Goal: Task Accomplishment & Management: Manage account settings

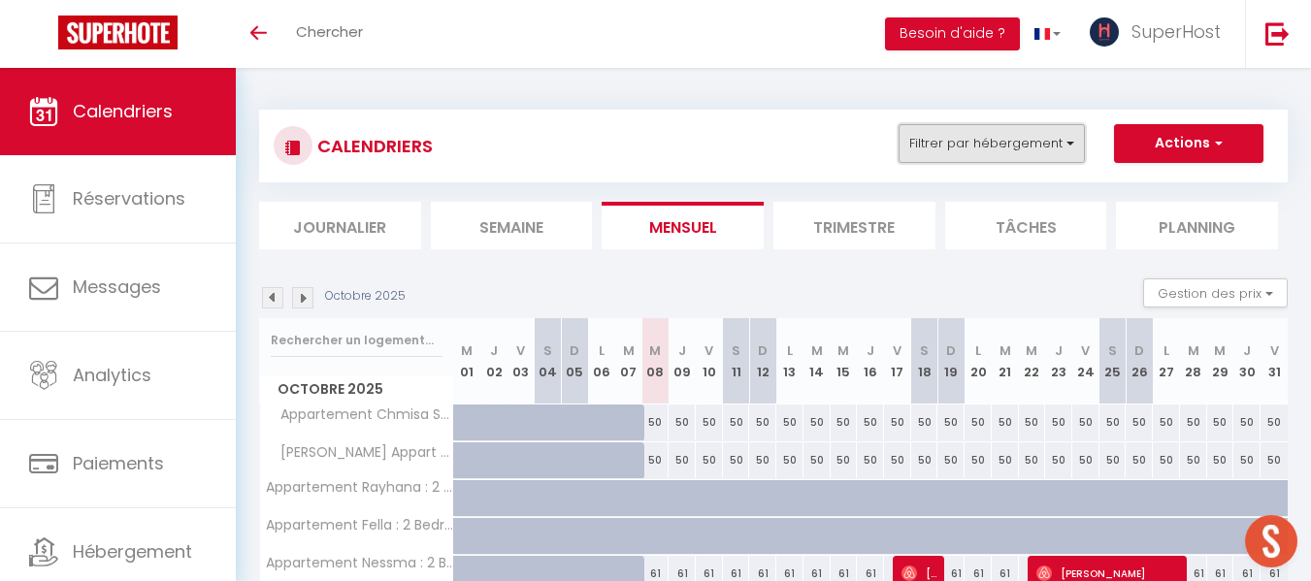
click at [976, 139] on button "Filtrer par hébergement" at bounding box center [991, 143] width 186 height 39
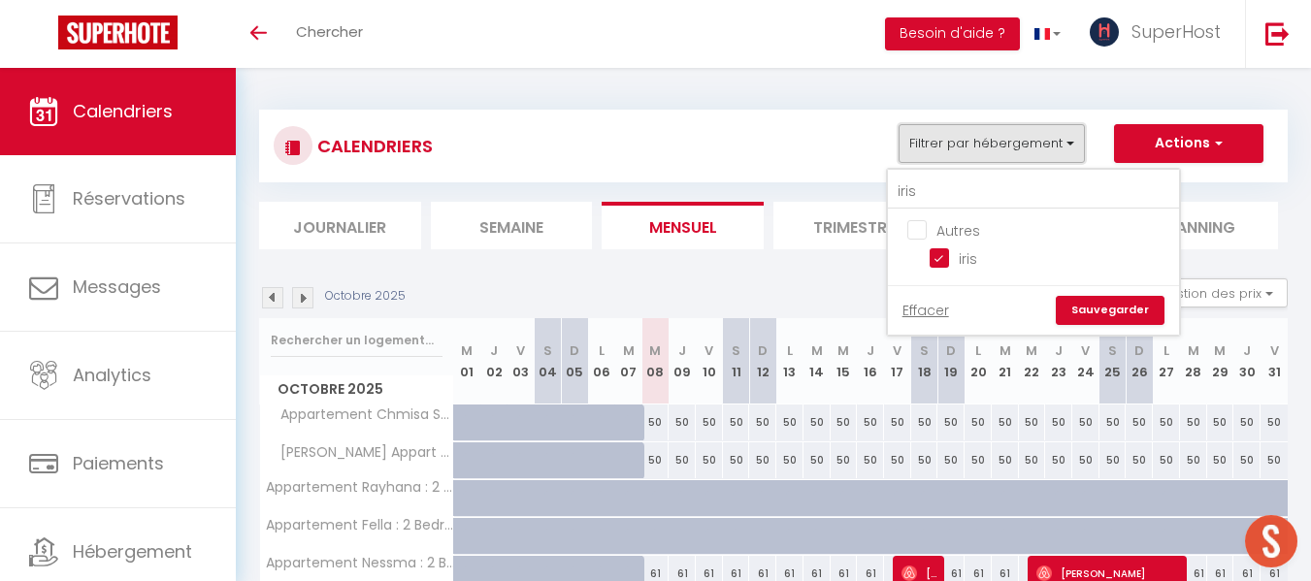
click at [976, 139] on button "Filtrer par hébergement" at bounding box center [991, 143] width 186 height 39
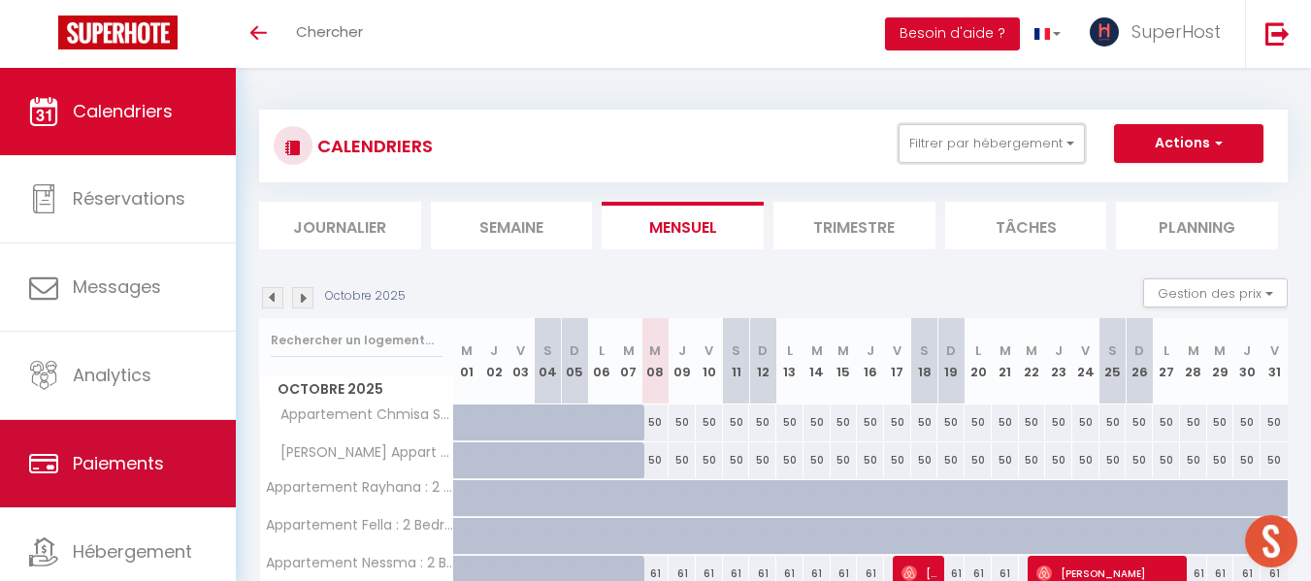
scroll to position [100, 0]
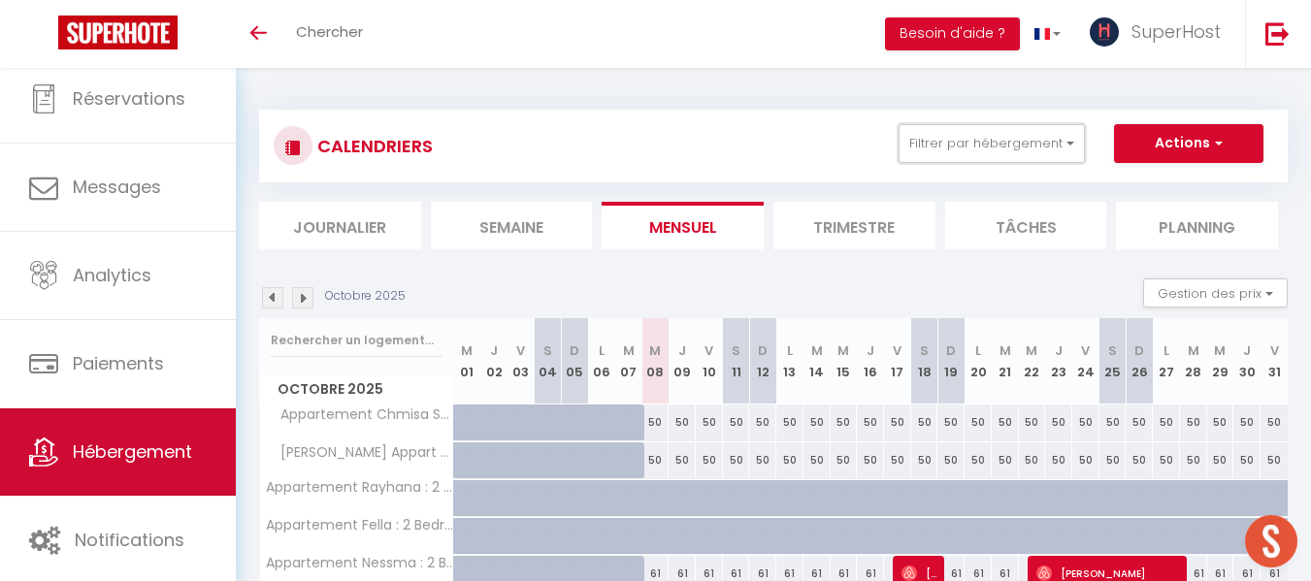
click at [131, 452] on span "Hébergement" at bounding box center [132, 451] width 119 height 24
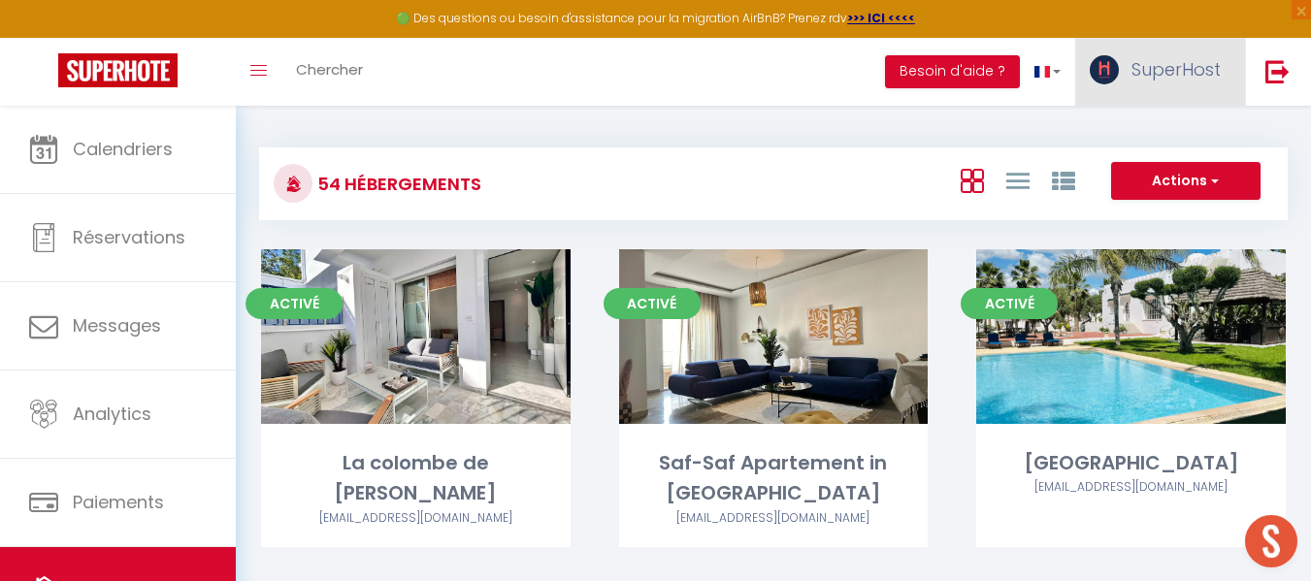
click at [1145, 78] on span "SuperHost" at bounding box center [1175, 69] width 89 height 24
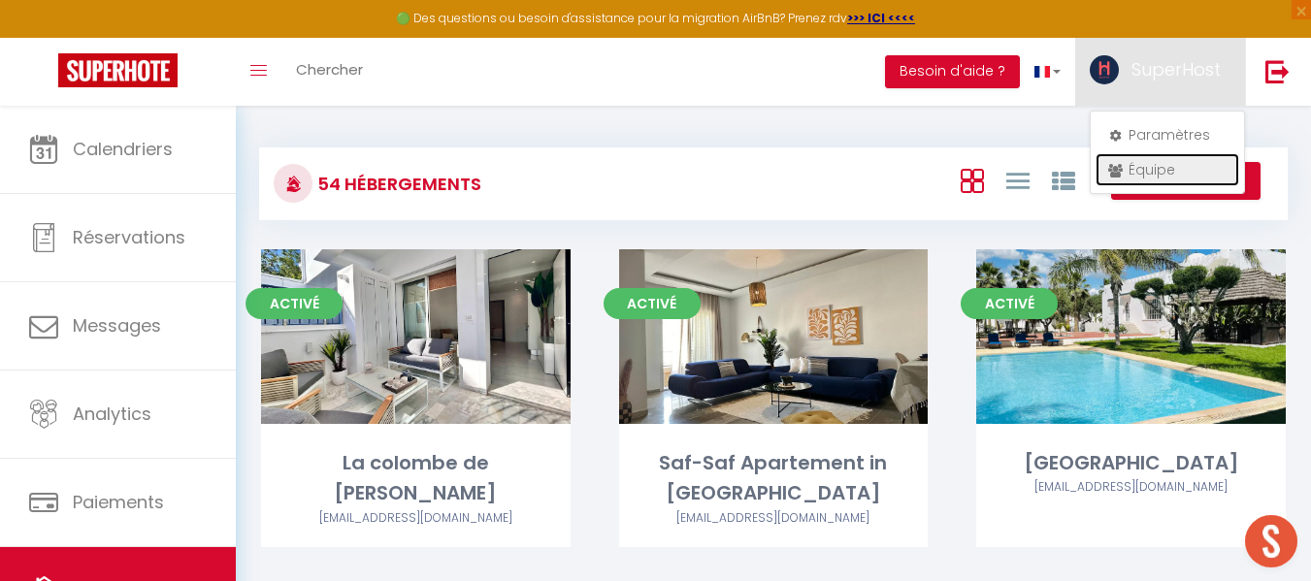
click at [1132, 175] on link "Équipe" at bounding box center [1167, 169] width 144 height 33
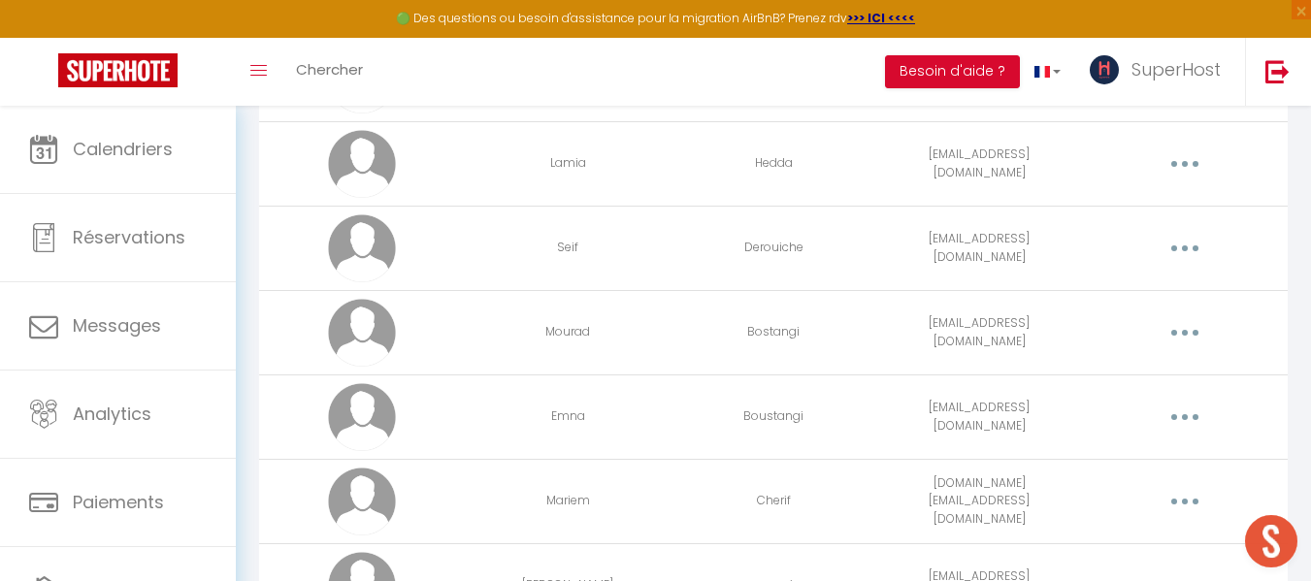
scroll to position [652, 0]
click at [1197, 164] on button "button" at bounding box center [1184, 164] width 54 height 31
click at [1101, 199] on link "Editer" at bounding box center [1134, 209] width 144 height 33
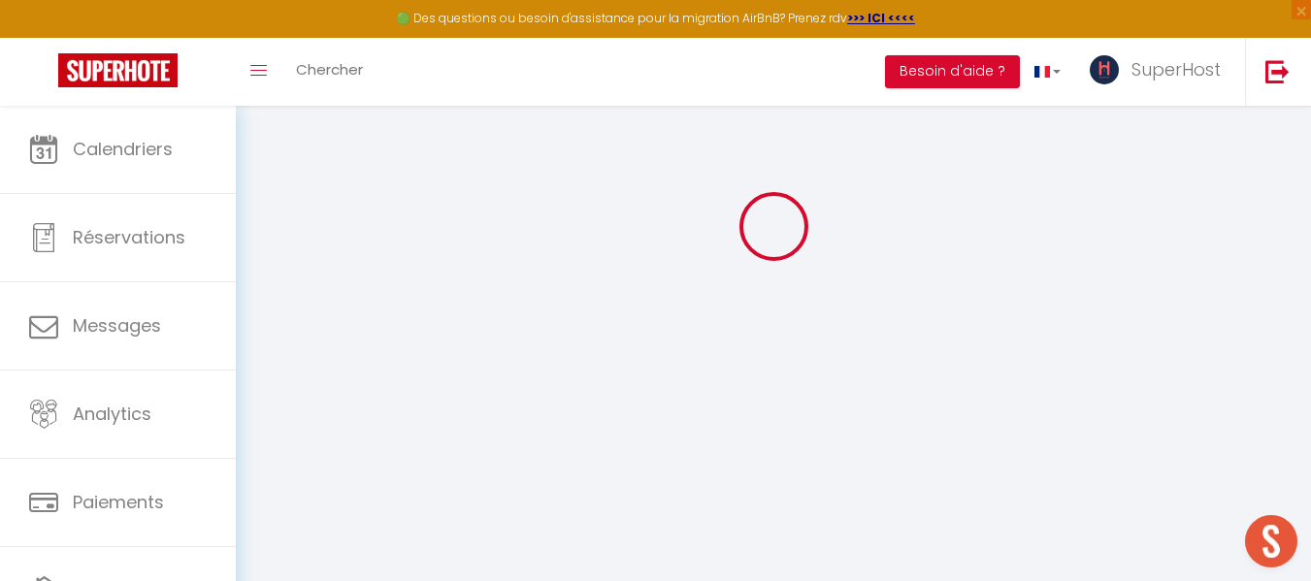
type input "Lamia"
type input "Hedda"
type input "[EMAIL_ADDRESS][DOMAIN_NAME]"
type textarea "[URL][DOMAIN_NAME]"
checkbox input "true"
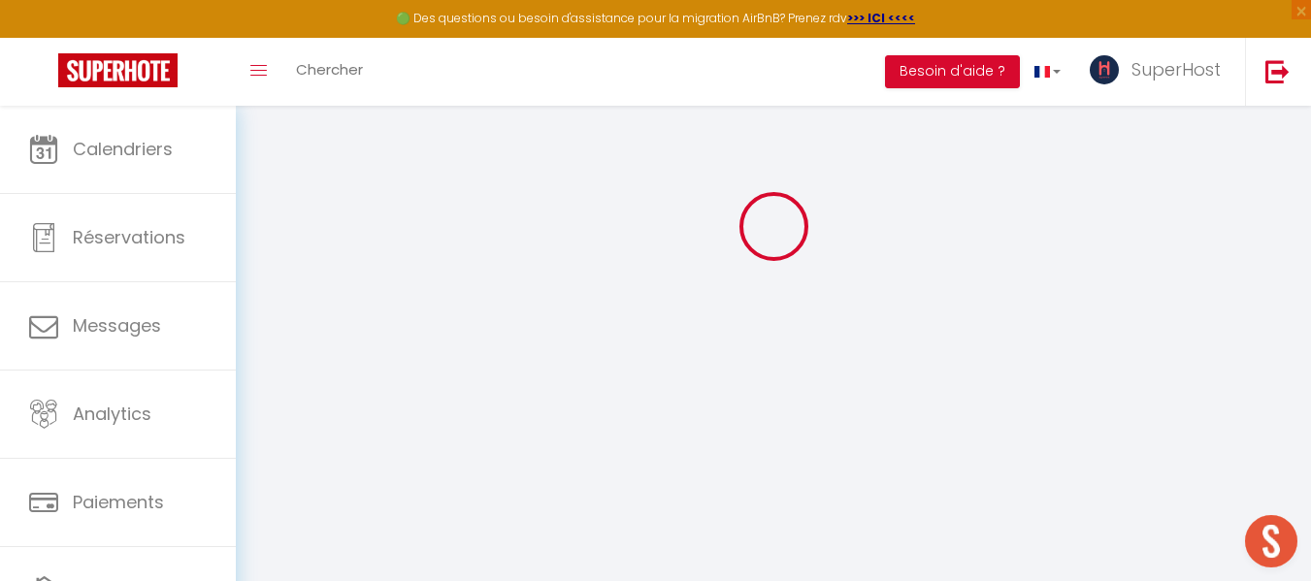
checkbox input "true"
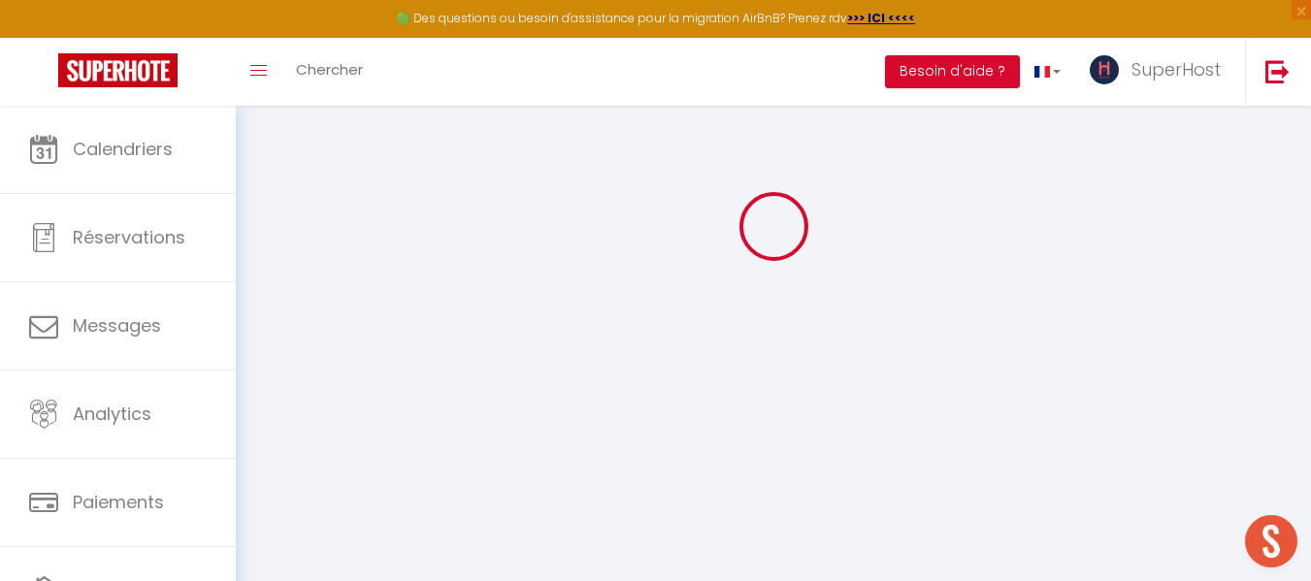
checkbox input "true"
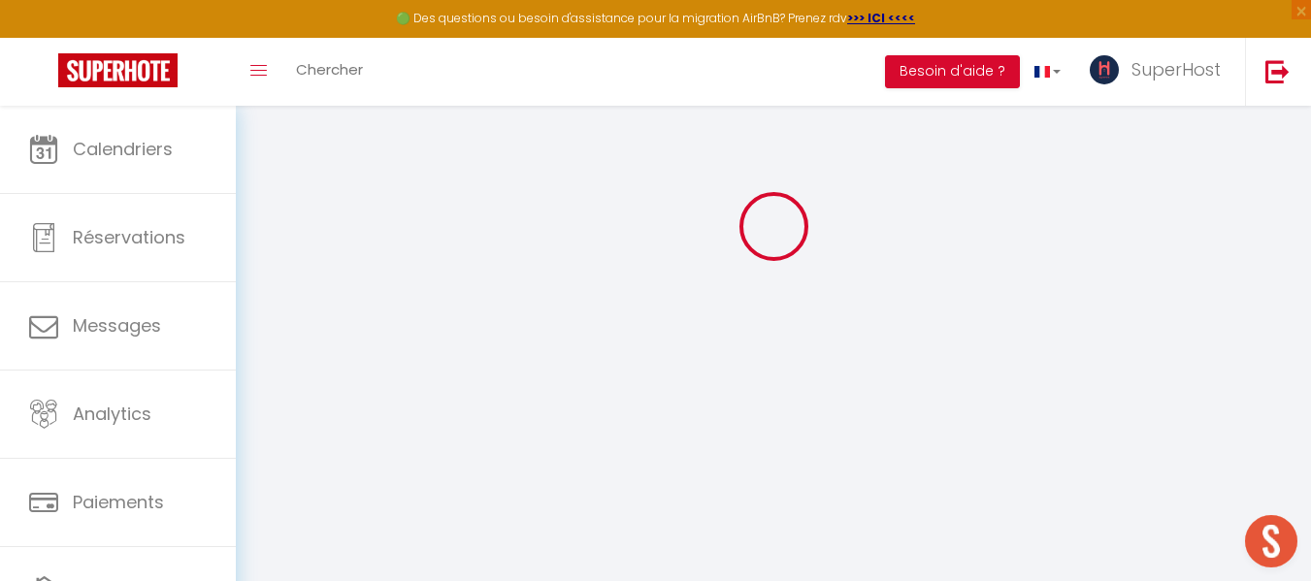
checkbox input "true"
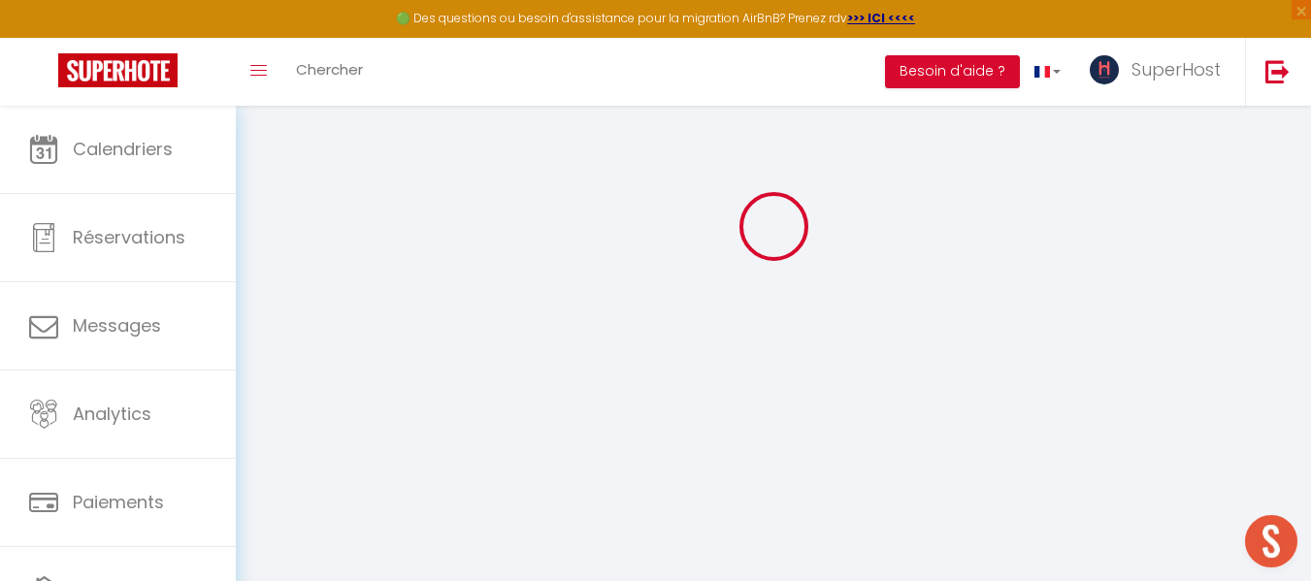
checkbox input "true"
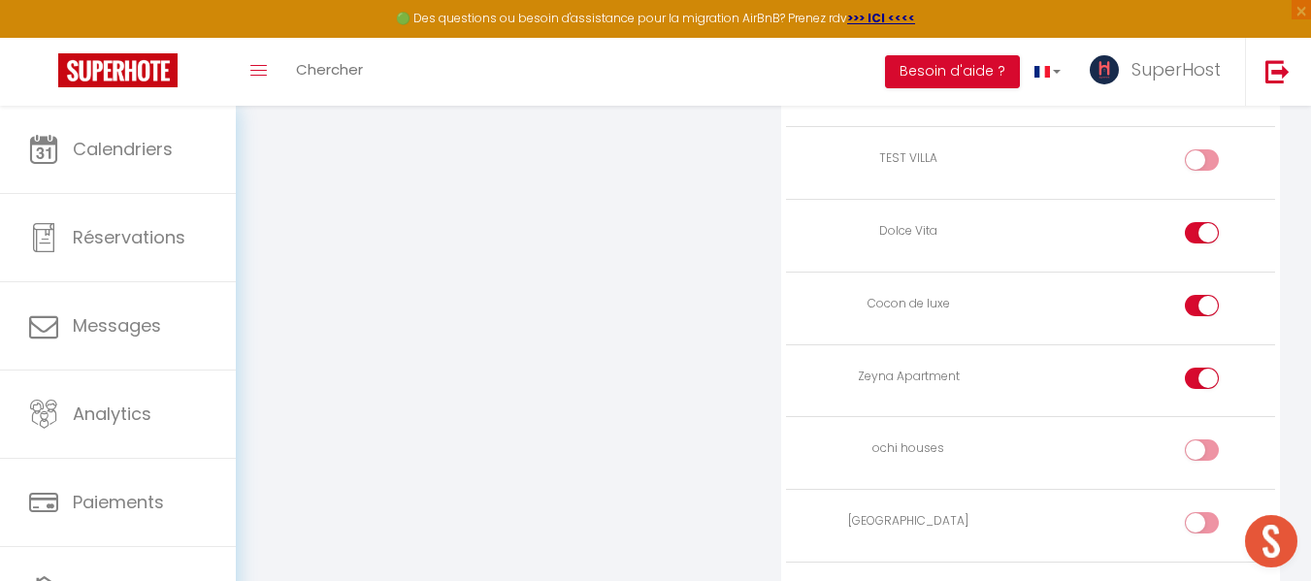
scroll to position [3978, 0]
click at [1200, 376] on div at bounding box center [1202, 379] width 34 height 21
click at [1201, 376] on input "checkbox" at bounding box center [1218, 383] width 34 height 29
checkbox input "false"
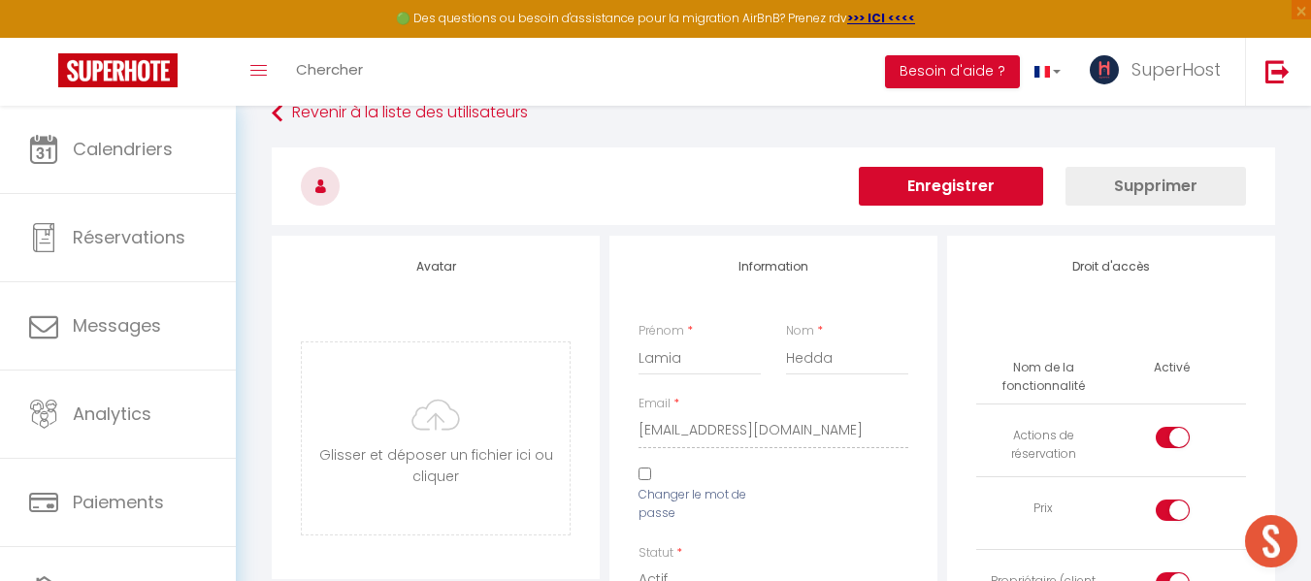
scroll to position [0, 0]
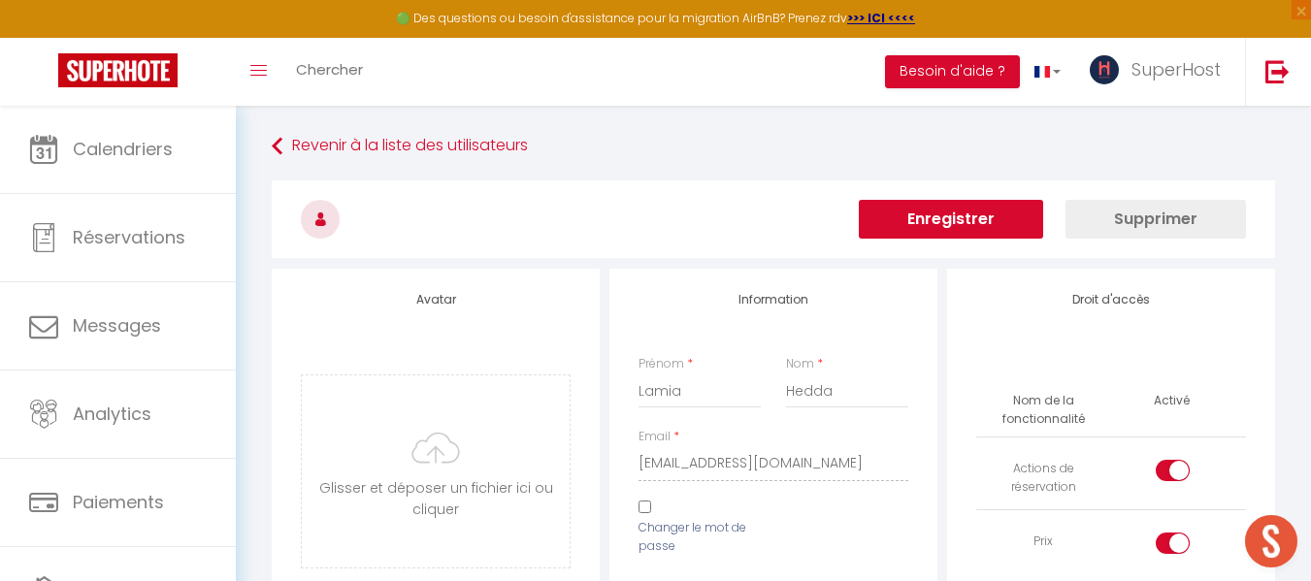
click at [971, 218] on button "Enregistrer" at bounding box center [951, 219] width 184 height 39
